Goal: Information Seeking & Learning: Learn about a topic

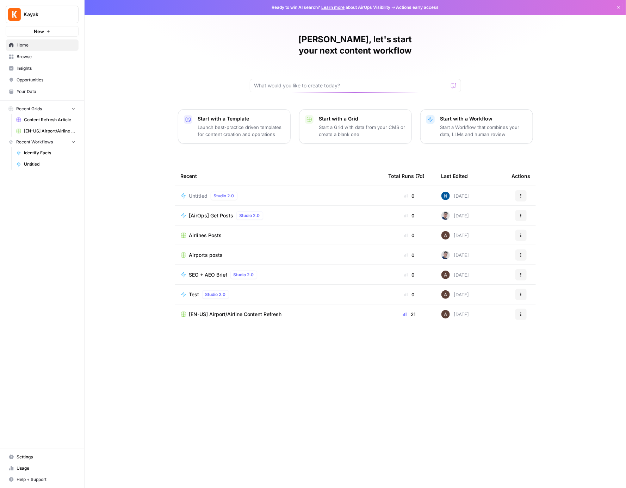
click at [40, 60] on link "Browse" at bounding box center [42, 56] width 73 height 11
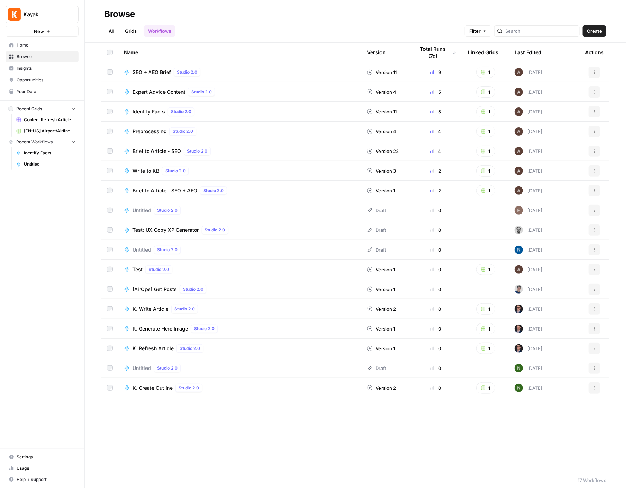
click at [39, 93] on span "Your Data" at bounding box center [46, 91] width 59 height 6
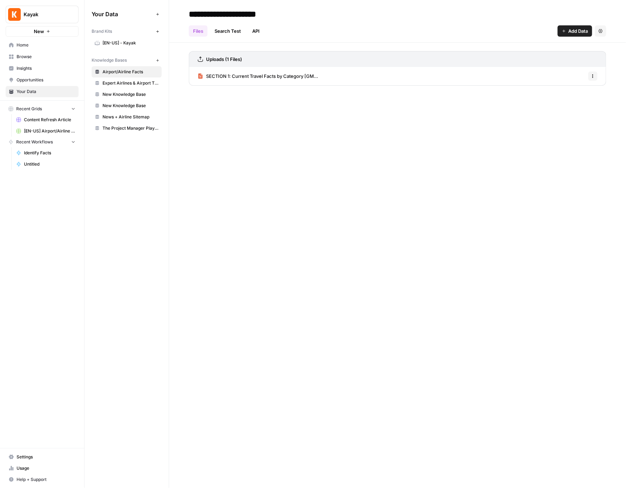
click at [283, 77] on span "SECTION 1: Current Travel Facts by Category [GM..." at bounding box center [262, 76] width 112 height 7
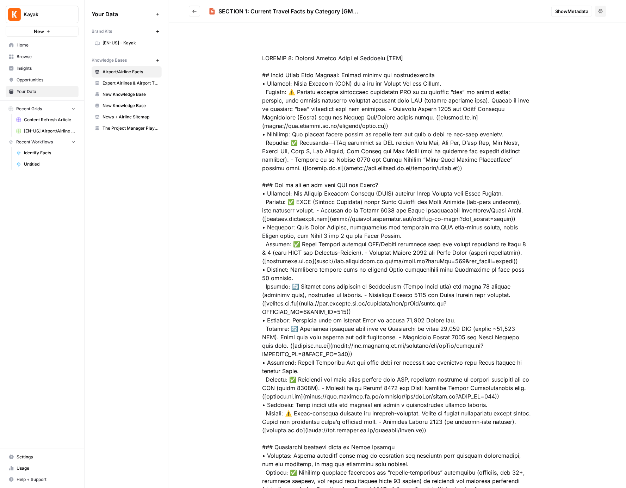
click at [198, 11] on button "Go back" at bounding box center [194, 11] width 11 height 11
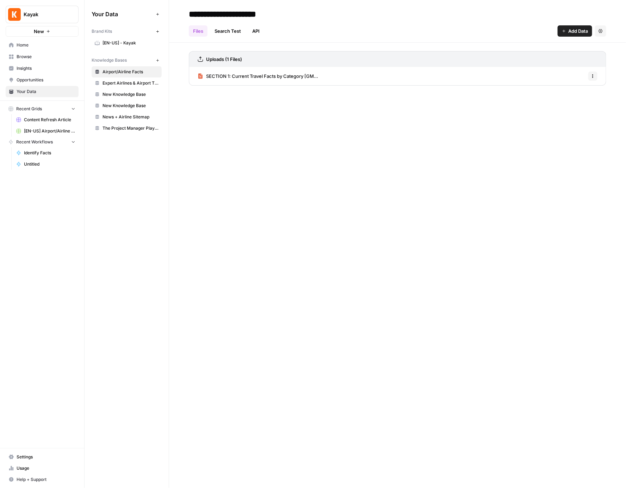
click at [252, 31] on link "API" at bounding box center [256, 30] width 16 height 11
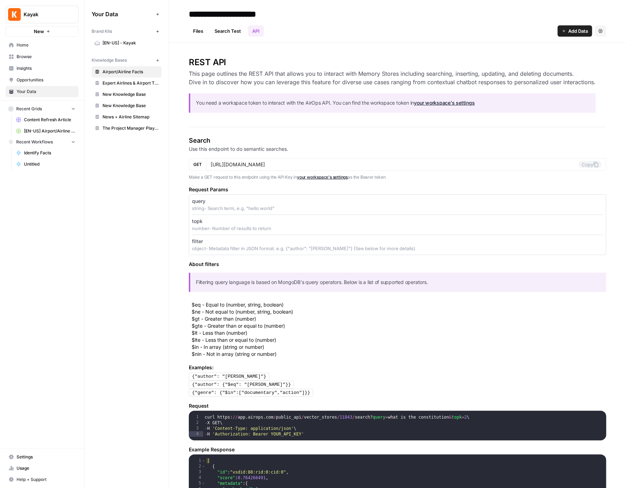
click at [200, 34] on link "Files" at bounding box center [198, 30] width 19 height 11
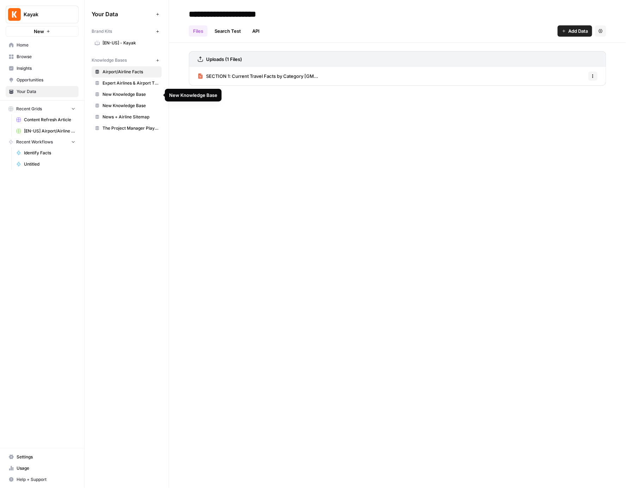
click at [125, 85] on span "Expert Airlines & Airport Tips" at bounding box center [130, 83] width 56 height 6
click at [104, 71] on span "Airport/Airline Facts" at bounding box center [130, 72] width 56 height 6
click at [108, 59] on span "Knowledge Bases" at bounding box center [109, 60] width 35 height 6
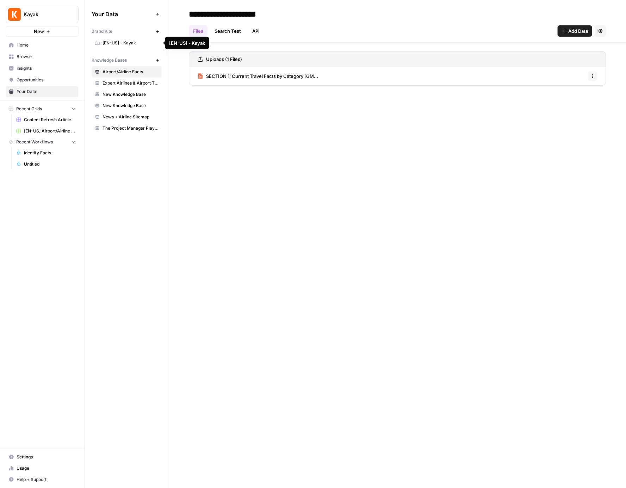
copy div "Knowledge Bases New"
click at [209, 73] on span "SECTION 1: Current Travel Facts by Category [GM..." at bounding box center [262, 76] width 112 height 7
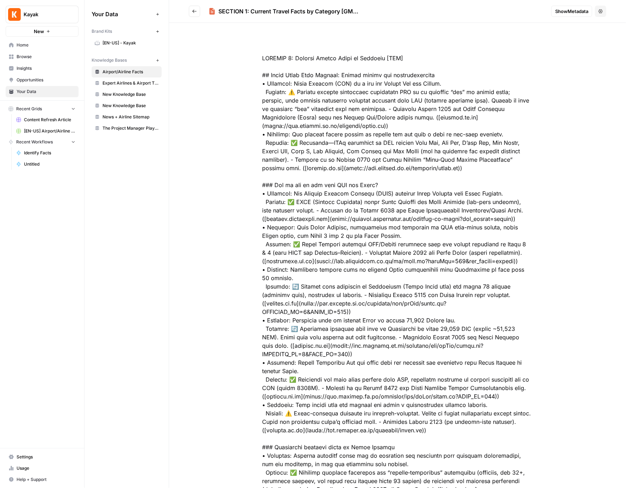
click at [198, 14] on button "Go back" at bounding box center [194, 11] width 11 height 11
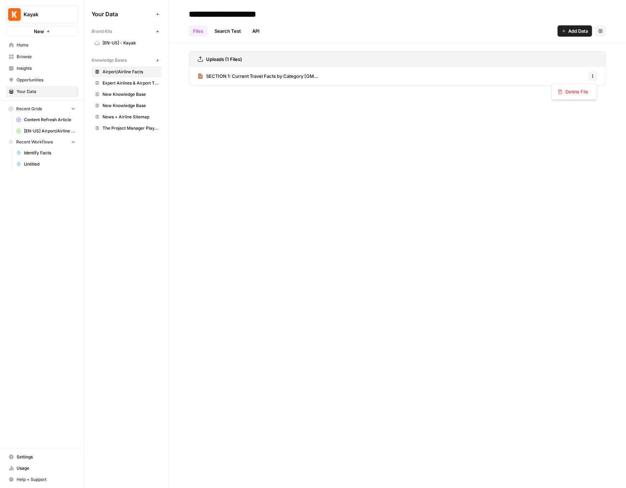
click at [593, 76] on icon "button" at bounding box center [592, 76] width 4 height 4
click at [206, 56] on h3 "Uploads (1 Files)" at bounding box center [224, 59] width 36 height 7
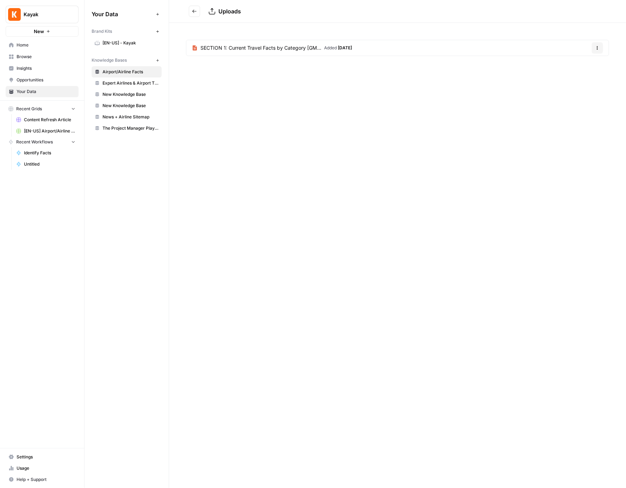
click at [212, 44] on span "SECTION 1: Current Travel Facts by Category [GM..." at bounding box center [260, 47] width 121 height 7
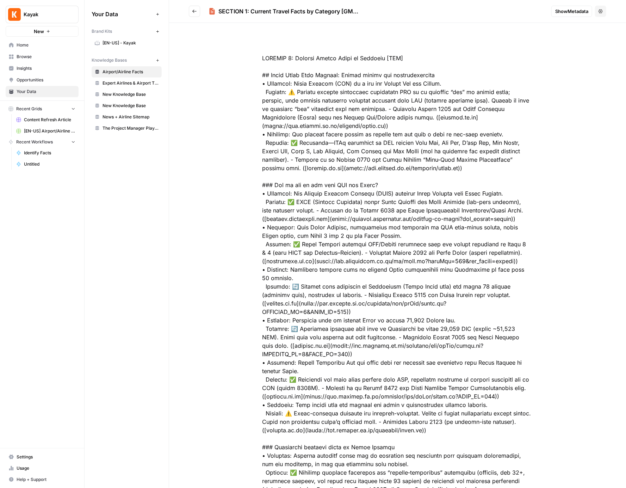
click at [595, 13] on button "Options" at bounding box center [600, 11] width 11 height 11
click at [324, 17] on header "SECTION 1: Current Travel Facts by Category [GM... Show Metadata Options" at bounding box center [397, 11] width 457 height 23
click at [277, 10] on div "SECTION 1: Current Travel Facts by Category [GM..." at bounding box center [288, 11] width 140 height 8
click at [194, 6] on button "Go back" at bounding box center [194, 11] width 11 height 11
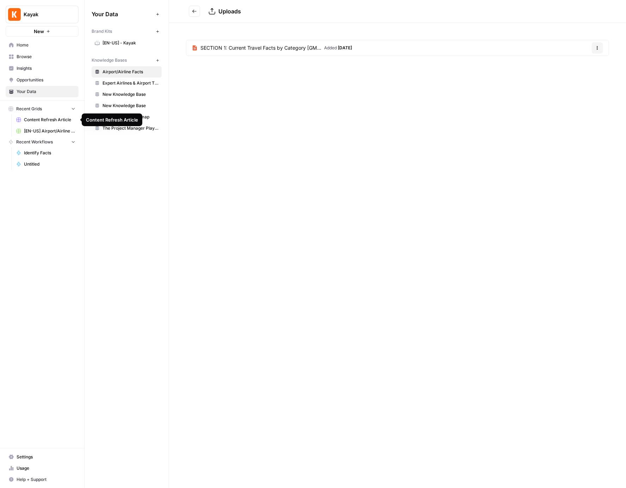
click at [55, 129] on span "[EN-US] Airport/Airline Content Refresh" at bounding box center [49, 131] width 51 height 6
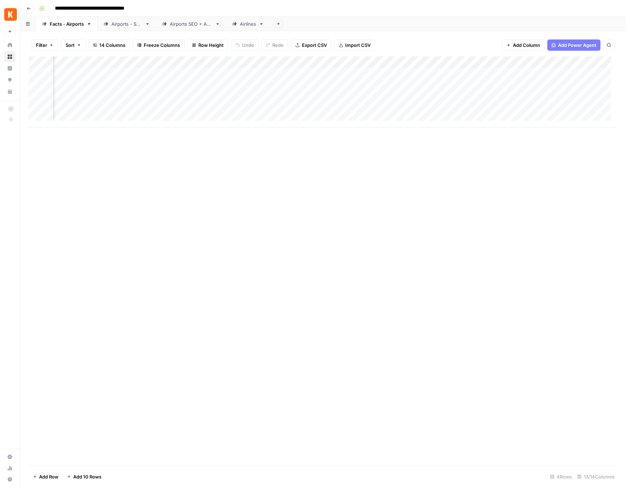
scroll to position [0, 237]
click at [540, 74] on div "Add Column" at bounding box center [323, 91] width 589 height 71
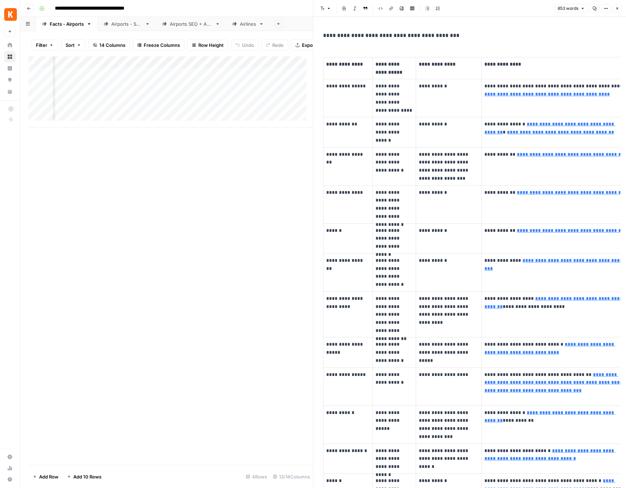
click at [576, 7] on span "853 words" at bounding box center [567, 8] width 21 height 6
click at [618, 9] on icon "button" at bounding box center [617, 8] width 4 height 4
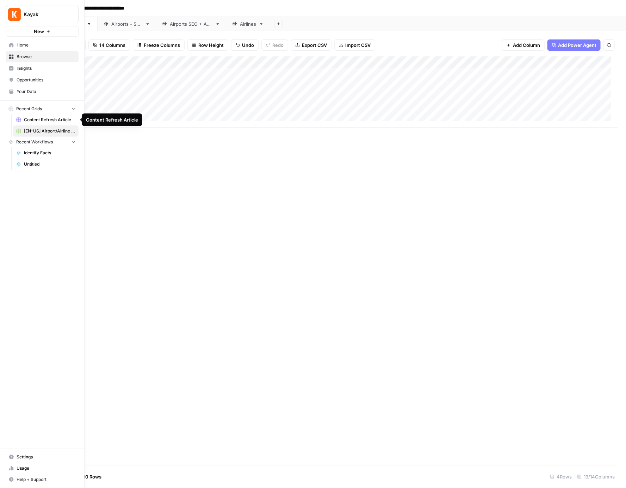
click at [42, 119] on span "Content Refresh Article" at bounding box center [49, 120] width 51 height 6
click at [26, 93] on span "Your Data" at bounding box center [46, 91] width 59 height 6
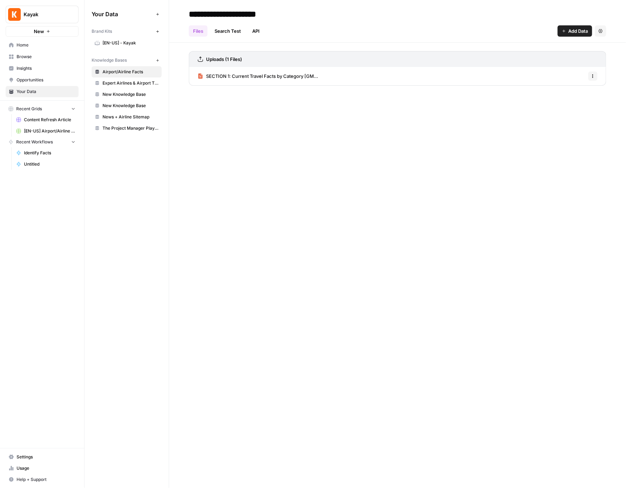
click at [284, 76] on span "SECTION 1: Current Travel Facts by Category [GM..." at bounding box center [262, 76] width 112 height 7
